Goal: Transaction & Acquisition: Purchase product/service

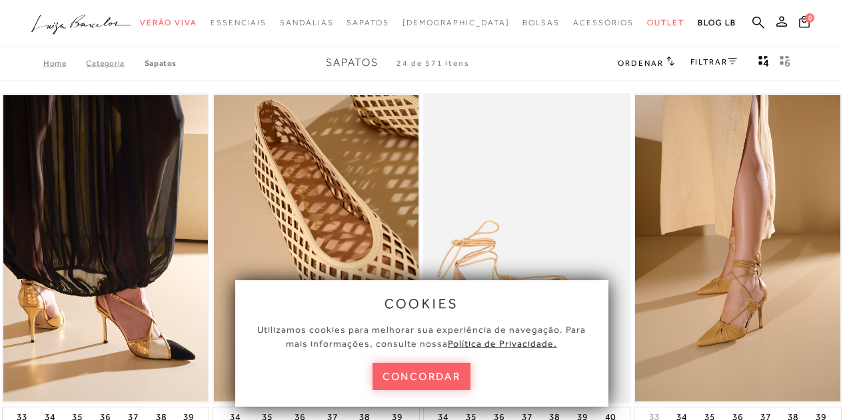
click at [454, 370] on button "concordar" at bounding box center [421, 376] width 99 height 27
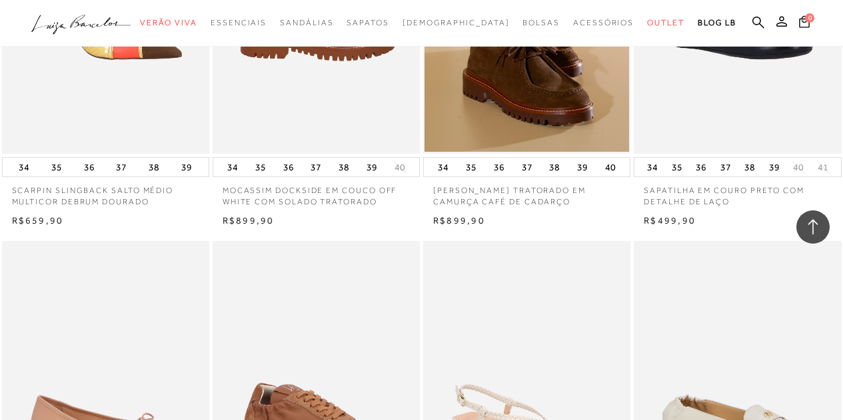
scroll to position [1654, 0]
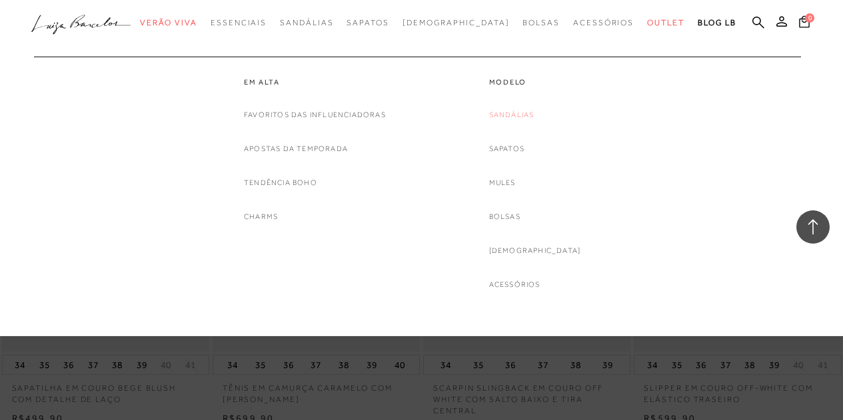
click at [526, 116] on link "Sandálias" at bounding box center [511, 115] width 45 height 14
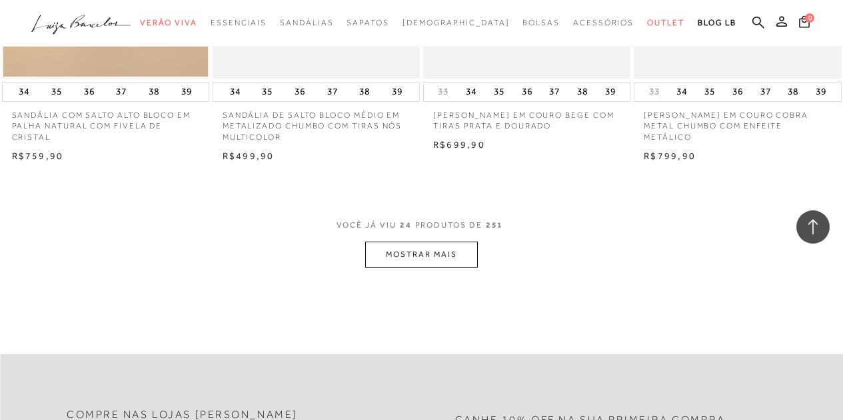
scroll to position [2381, 0]
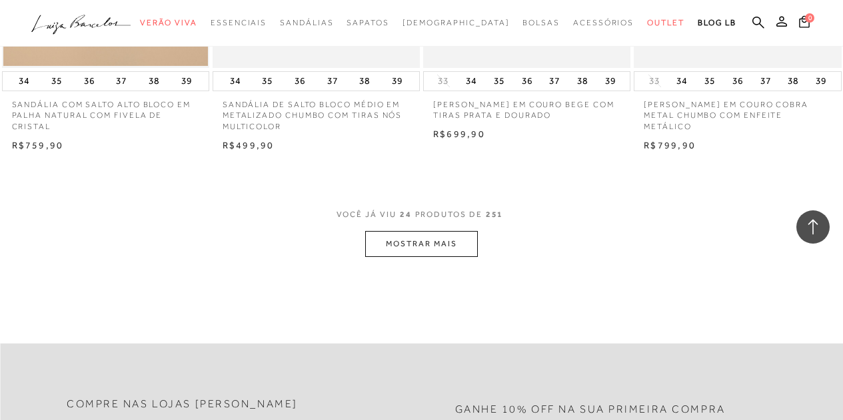
click at [395, 253] on button "MOSTRAR MAIS" at bounding box center [421, 244] width 112 height 26
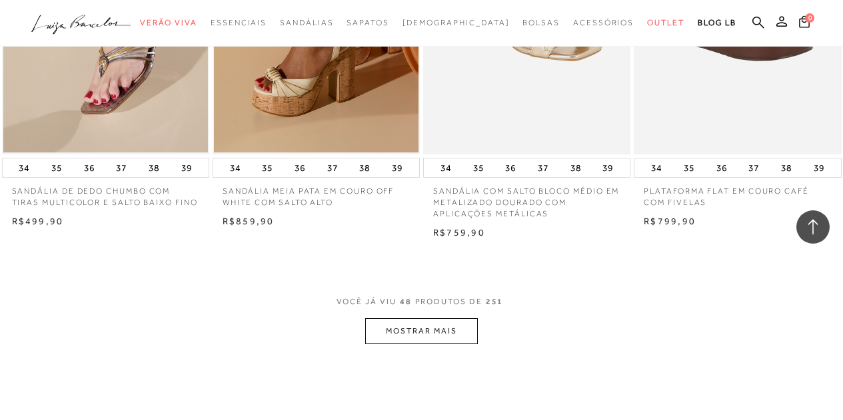
scroll to position [4843, 0]
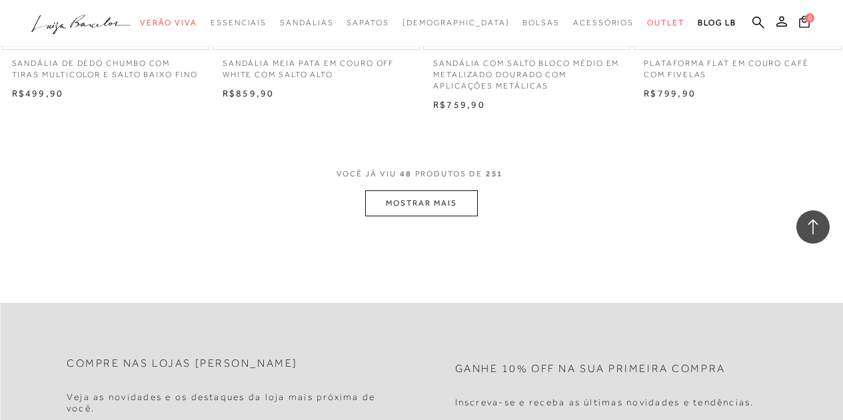
click at [430, 202] on button "MOSTRAR MAIS" at bounding box center [421, 204] width 112 height 26
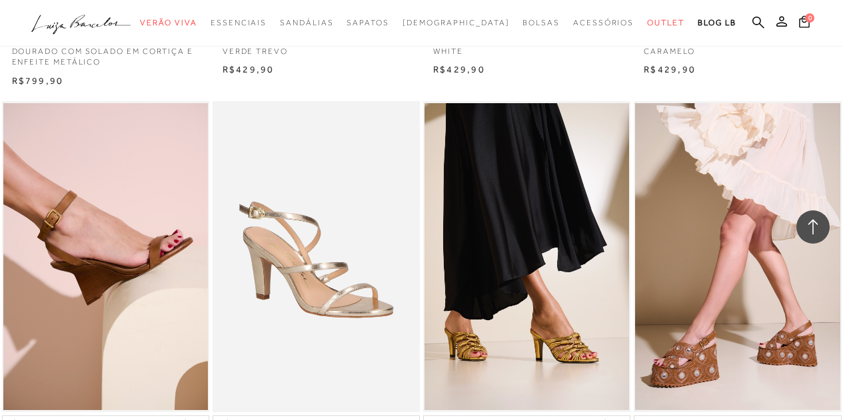
scroll to position [7258, 0]
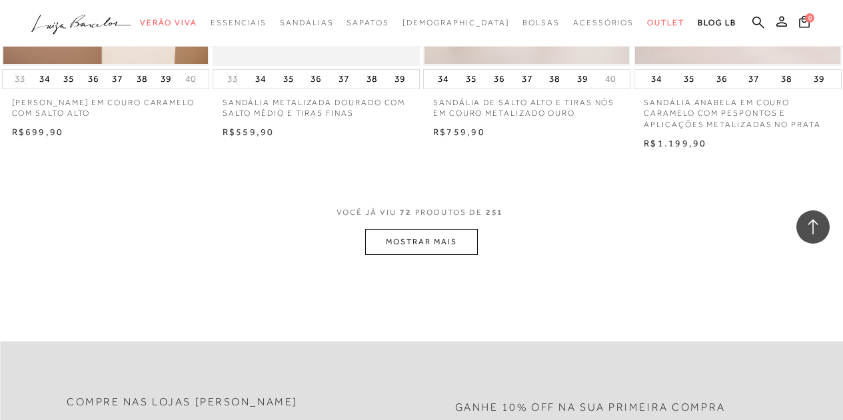
click at [399, 248] on button "MOSTRAR MAIS" at bounding box center [421, 242] width 112 height 26
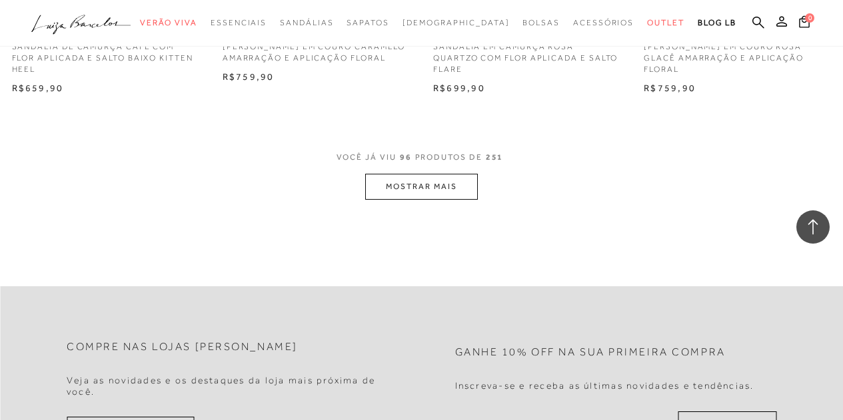
scroll to position [9754, 0]
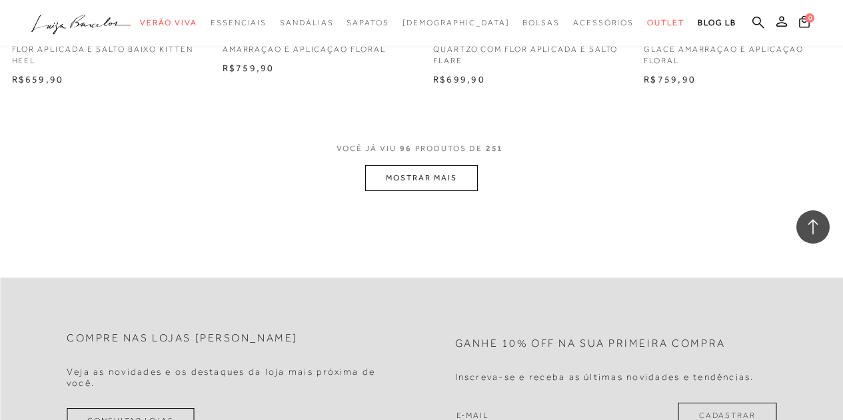
click at [428, 170] on button "MOSTRAR MAIS" at bounding box center [421, 178] width 112 height 26
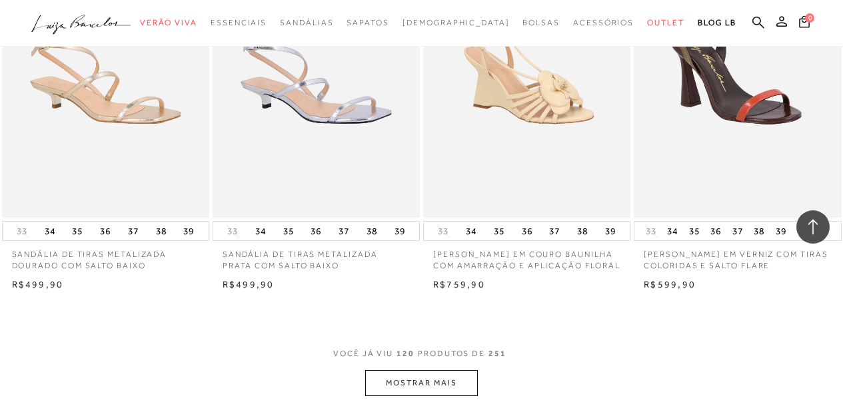
scroll to position [12002, 0]
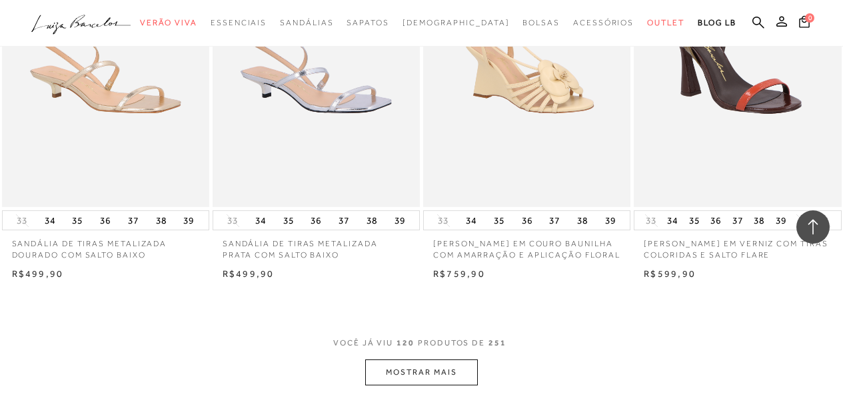
click at [448, 386] on button "MOSTRAR MAIS" at bounding box center [421, 373] width 112 height 26
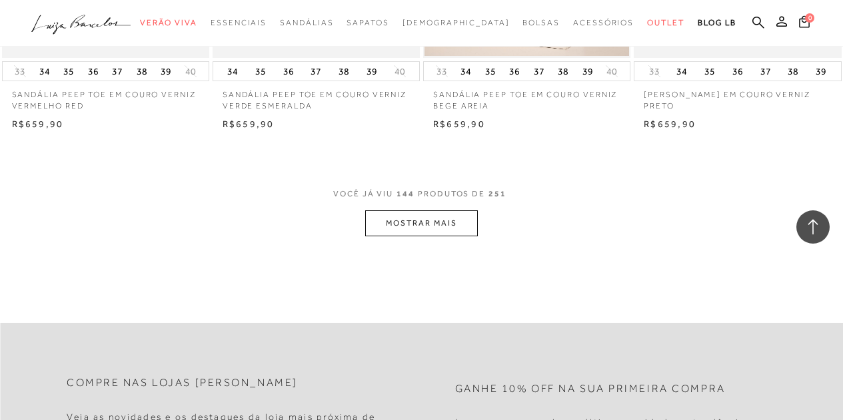
scroll to position [14661, 0]
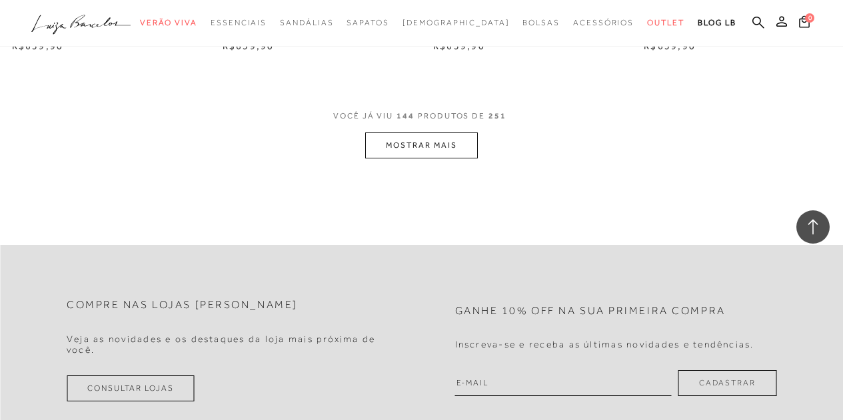
click at [421, 153] on button "MOSTRAR MAIS" at bounding box center [421, 146] width 112 height 26
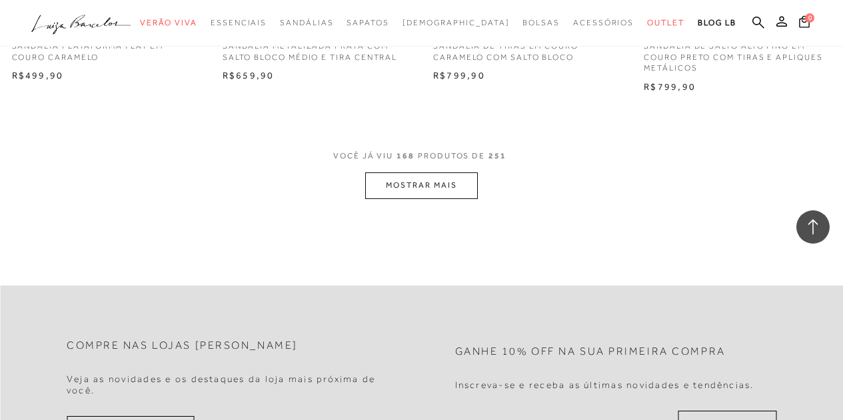
scroll to position [17012, 0]
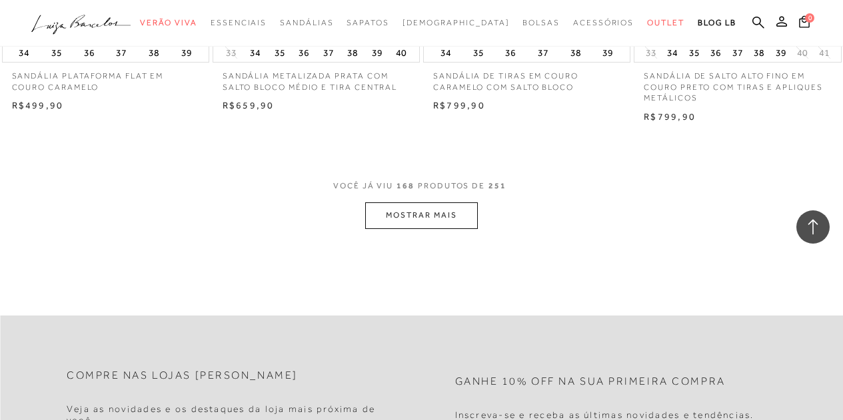
click at [434, 229] on button "MOSTRAR MAIS" at bounding box center [421, 216] width 112 height 26
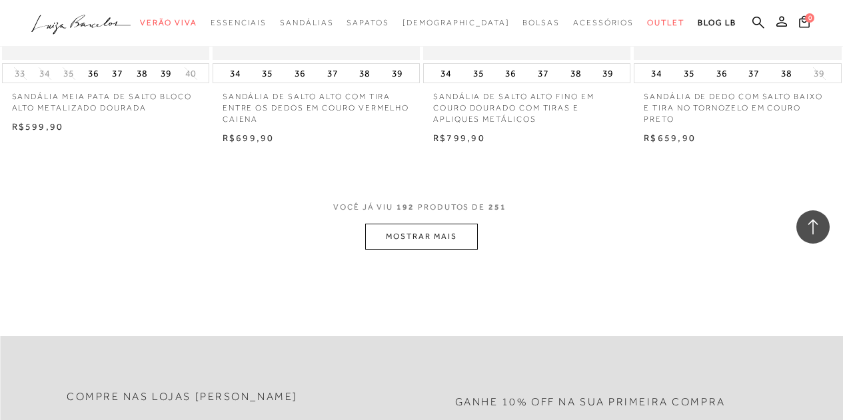
scroll to position [19399, 0]
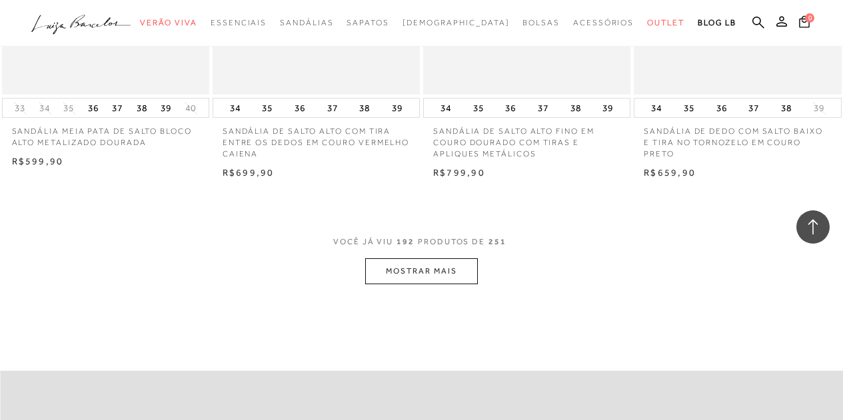
click at [446, 285] on button "MOSTRAR MAIS" at bounding box center [421, 272] width 112 height 26
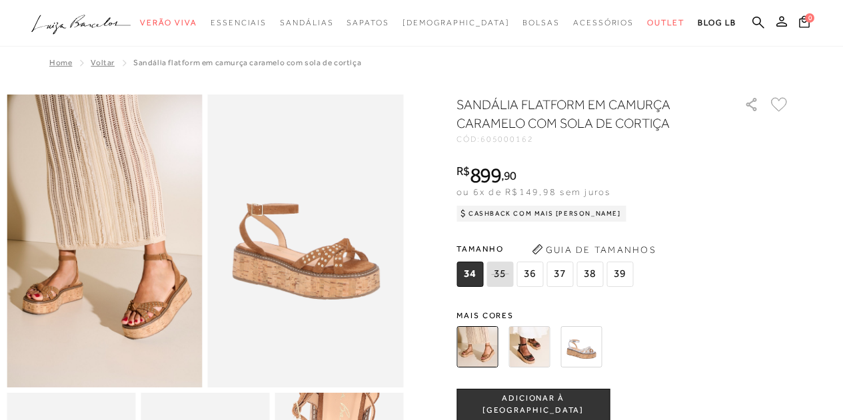
click at [538, 346] on img at bounding box center [528, 346] width 41 height 41
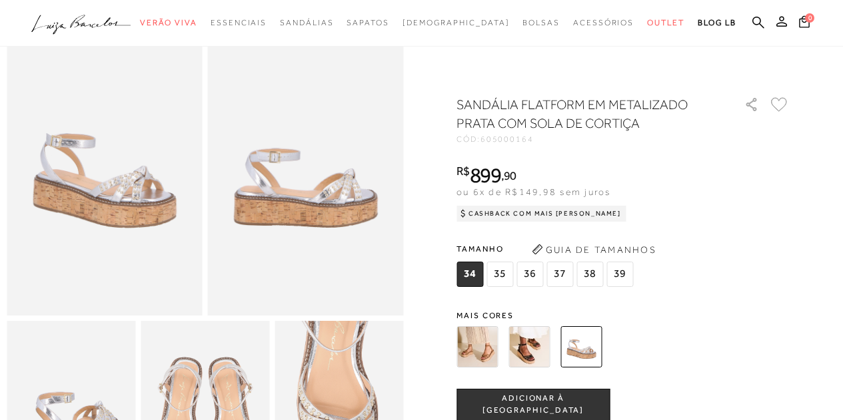
scroll to position [133, 0]
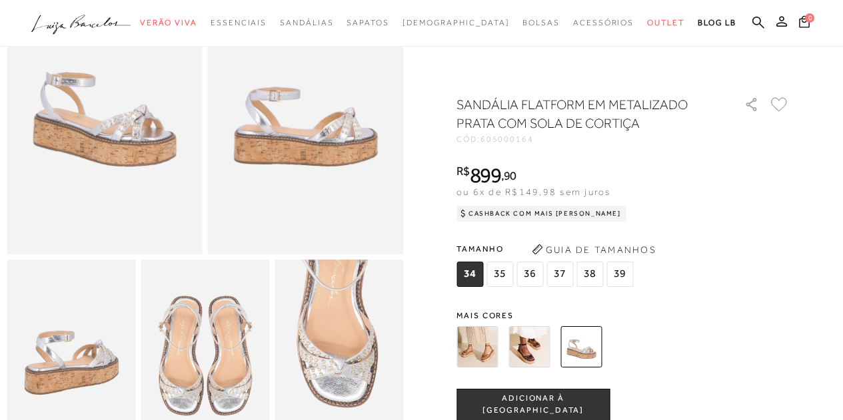
click at [476, 344] on img at bounding box center [476, 346] width 41 height 41
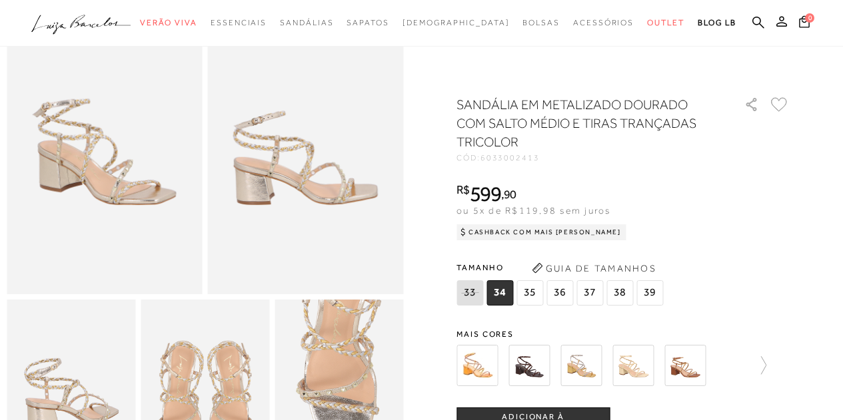
scroll to position [233, 0]
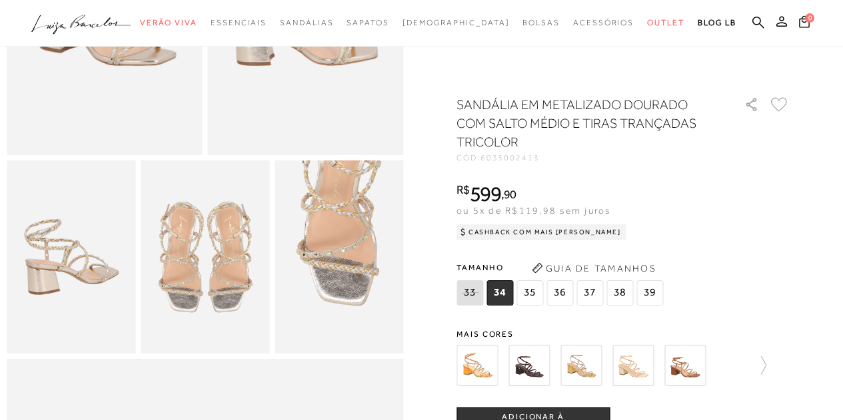
click at [698, 362] on img at bounding box center [684, 365] width 41 height 41
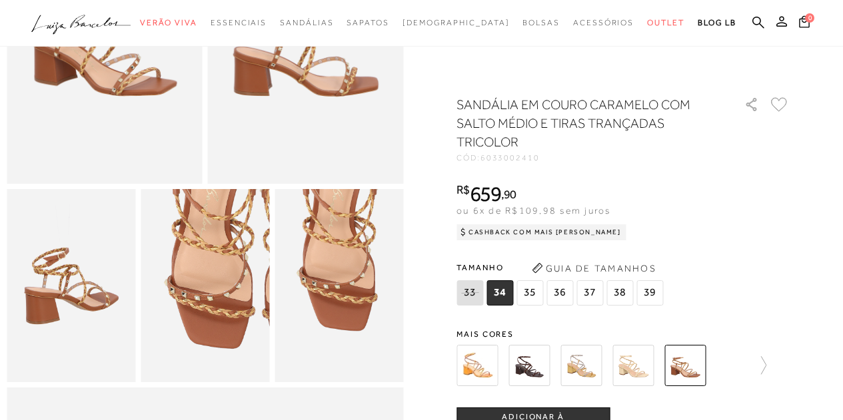
scroll to position [67, 0]
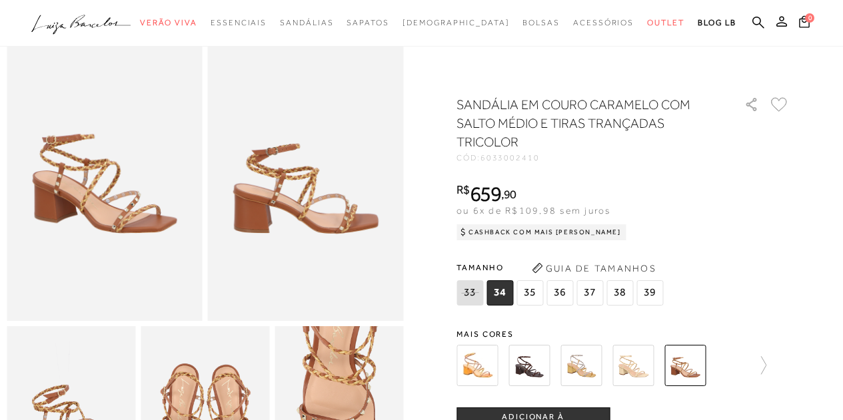
click at [479, 357] on img at bounding box center [476, 365] width 41 height 41
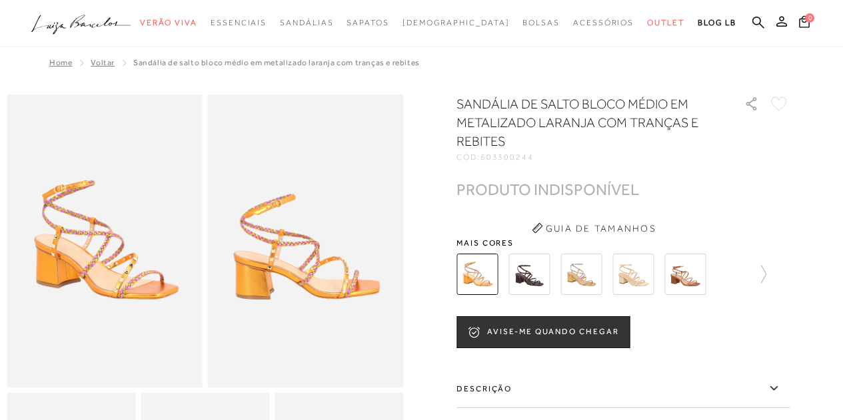
click at [571, 279] on img at bounding box center [580, 274] width 41 height 41
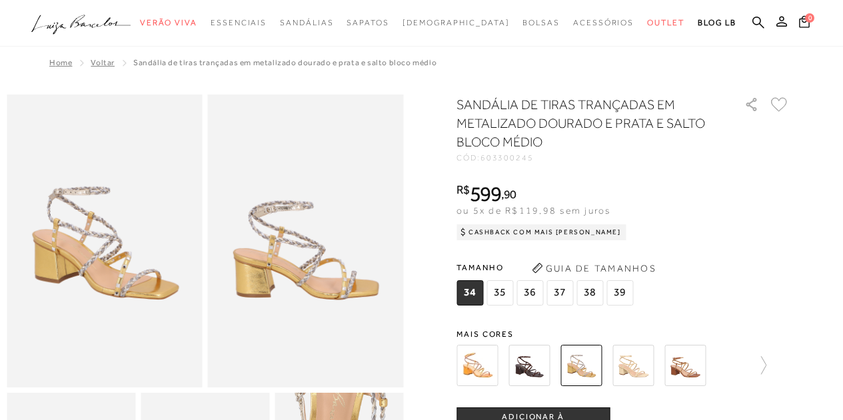
click at [634, 357] on img at bounding box center [632, 365] width 41 height 41
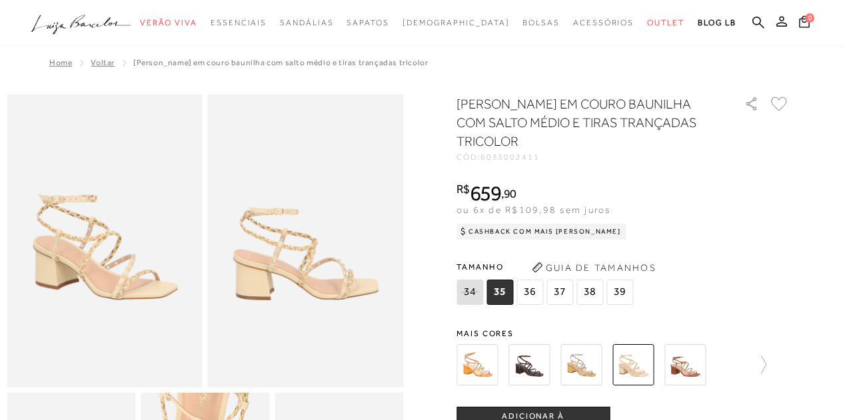
click at [578, 362] on img at bounding box center [580, 364] width 41 height 41
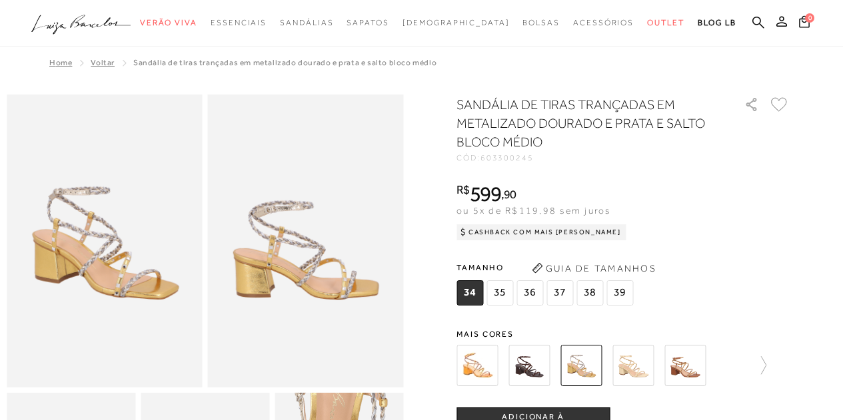
click at [682, 366] on img at bounding box center [684, 365] width 41 height 41
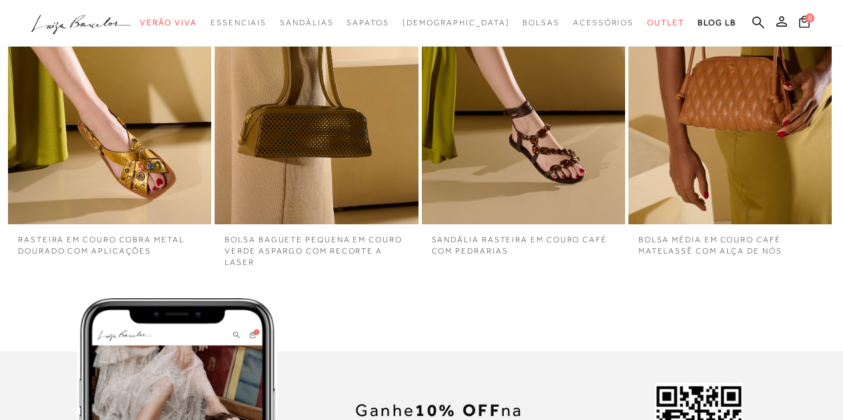
scroll to position [2998, 0]
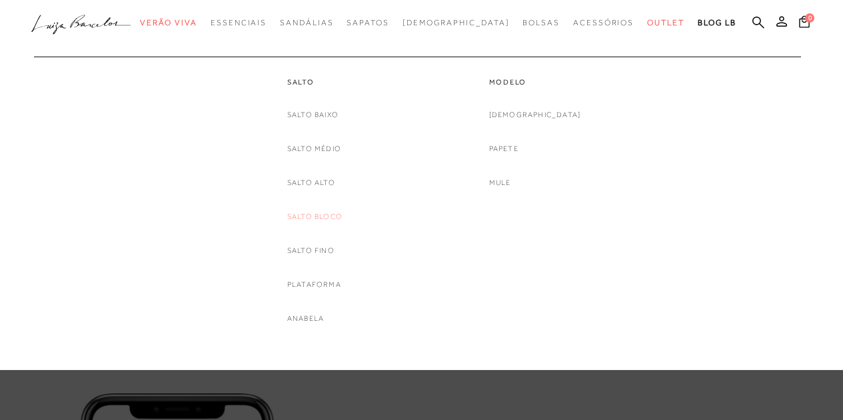
click at [323, 220] on link "Salto Bloco" at bounding box center [314, 217] width 55 height 14
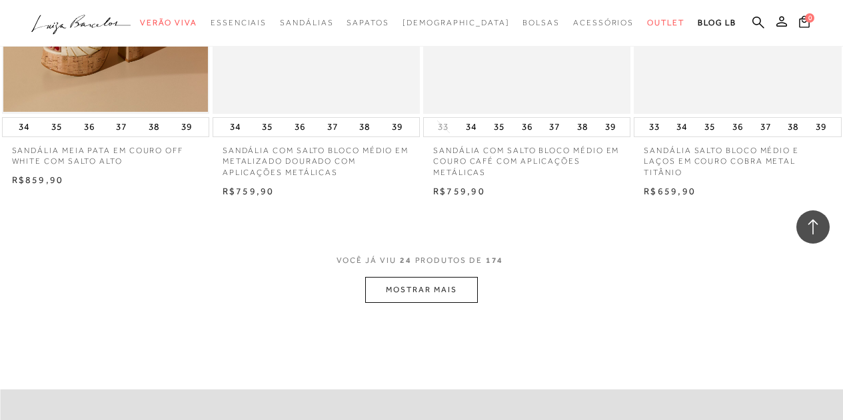
scroll to position [2227, 0]
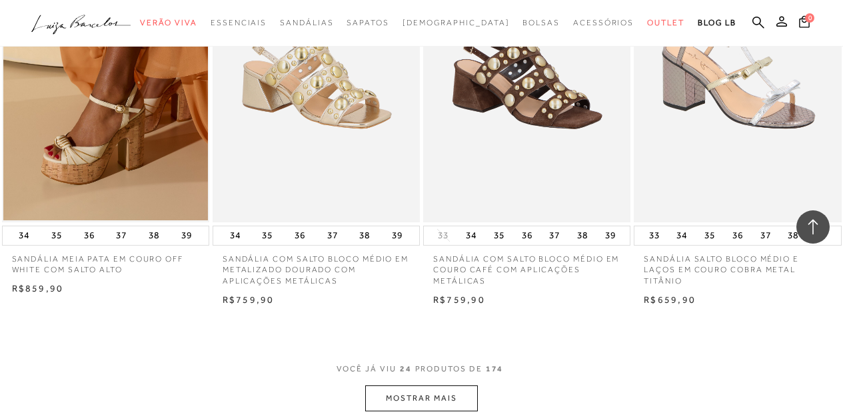
click at [448, 396] on button "MOSTRAR MAIS" at bounding box center [421, 399] width 112 height 26
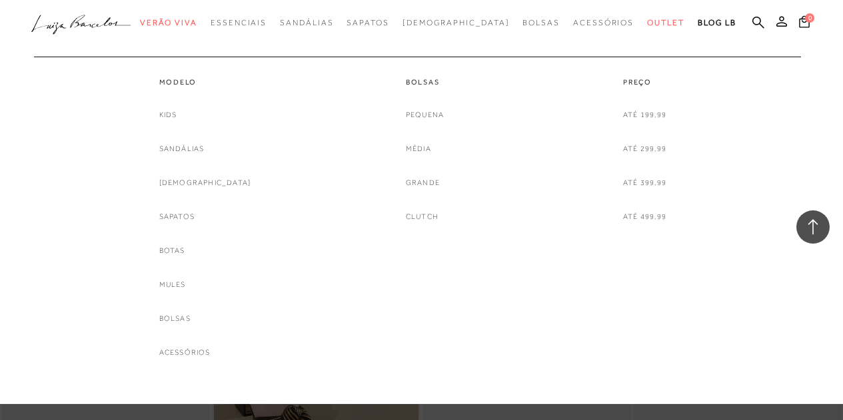
scroll to position [2427, 0]
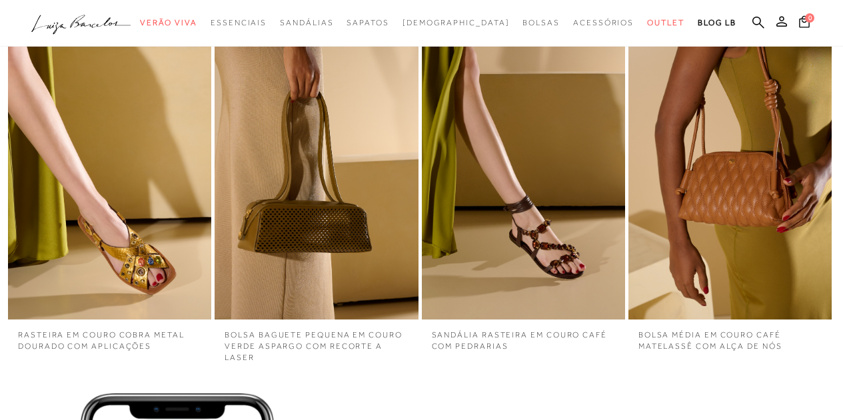
scroll to position [3332, 0]
